Goal: Task Accomplishment & Management: Complete application form

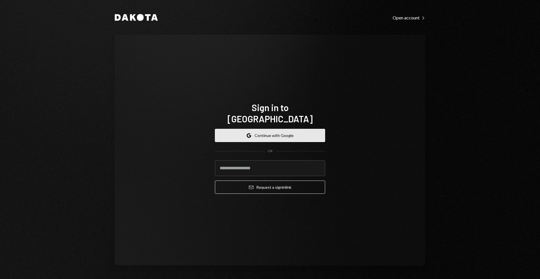
click at [281, 129] on button "Google Continue with Google" at bounding box center [270, 135] width 110 height 13
